Goal: Check status: Check status

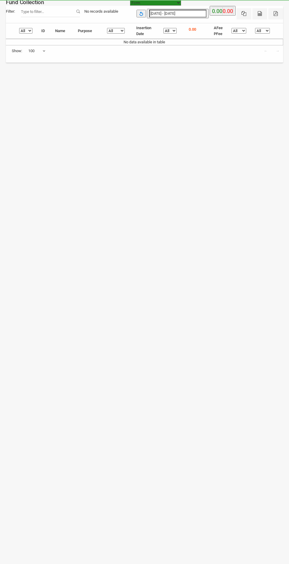
select select "100"
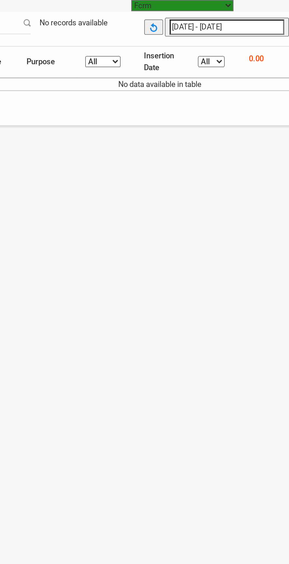
click at [162, 15] on input "[DATE] - [DATE]" at bounding box center [177, 14] width 57 height 8
type input "[DATE]"
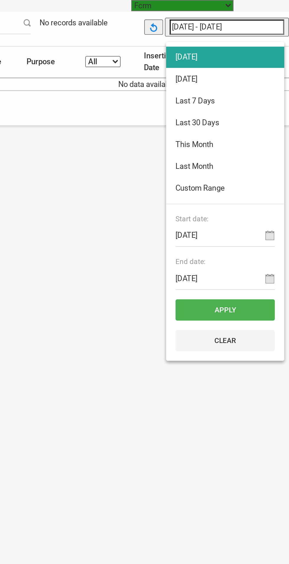
click at [157, 43] on li "[DATE]" at bounding box center [176, 39] width 59 height 11
type input "[DATE] - [DATE]"
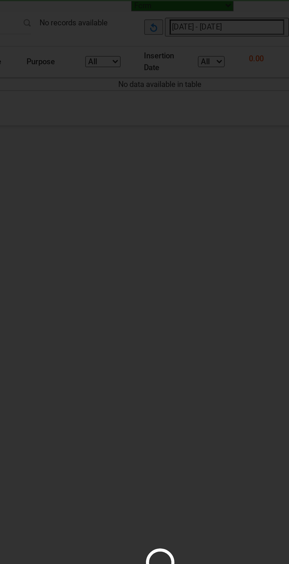
select select "100"
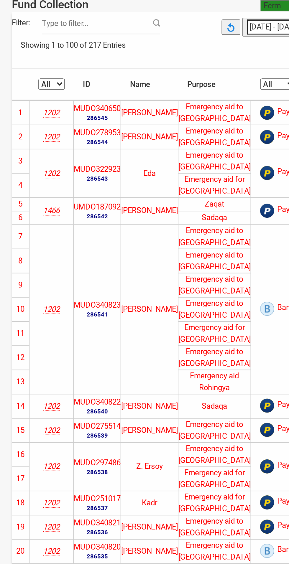
click at [26, 42] on select "All 1830 1202 1296 1466" at bounding box center [25, 42] width 13 height 6
select select "1296"
click at [19, 41] on select "All 1830 1202 1296 1466" at bounding box center [25, 42] width 13 height 6
